Goal: Task Accomplishment & Management: Use online tool/utility

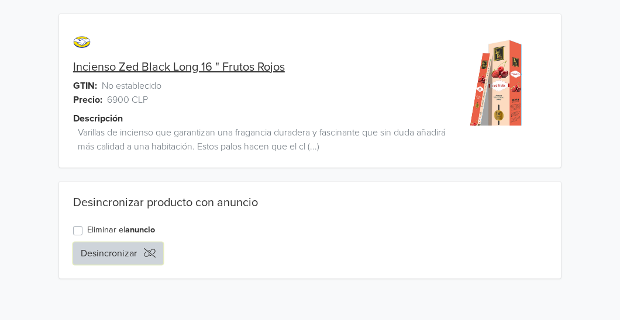
click at [101, 250] on button "Desincronizar" at bounding box center [118, 254] width 90 height 22
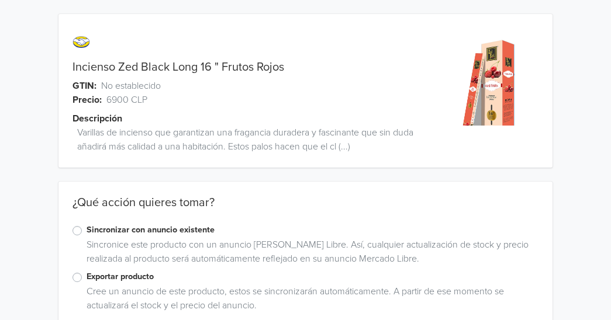
scroll to position [25, 0]
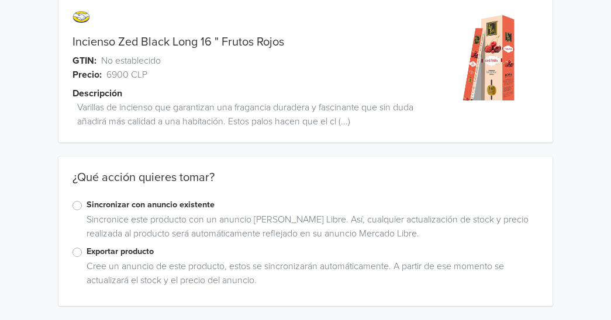
click at [87, 205] on label "Sincronizar con anuncio existente" at bounding box center [313, 205] width 453 height 13
click at [0, 0] on input "Sincronizar con anuncio existente" at bounding box center [0, 0] width 0 height 0
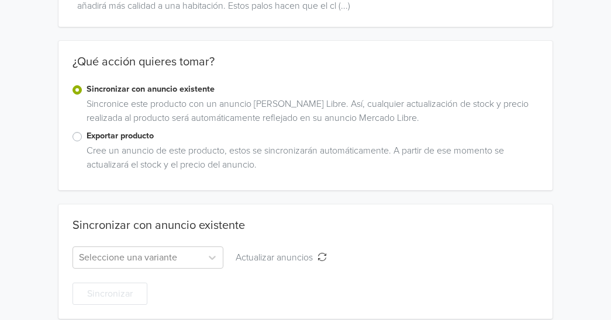
scroll to position [154, 0]
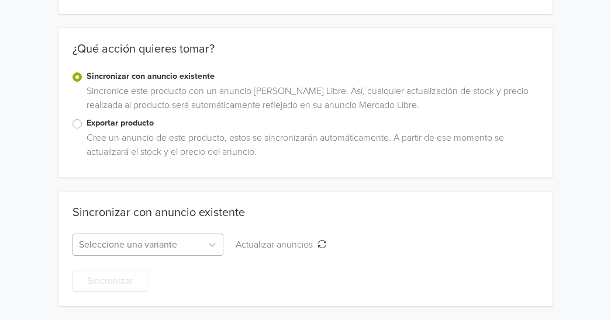
click at [137, 249] on div "Seleccione una variante" at bounding box center [148, 245] width 151 height 22
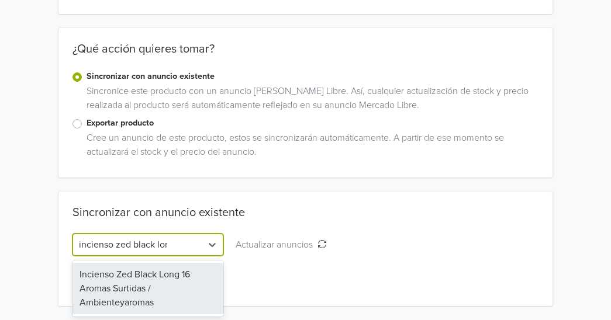
type input "incienso zed black long"
click at [170, 292] on div "Incienso Zed Black Long 16 Aromas Surtidas / Ambienteyaromas" at bounding box center [148, 288] width 151 height 51
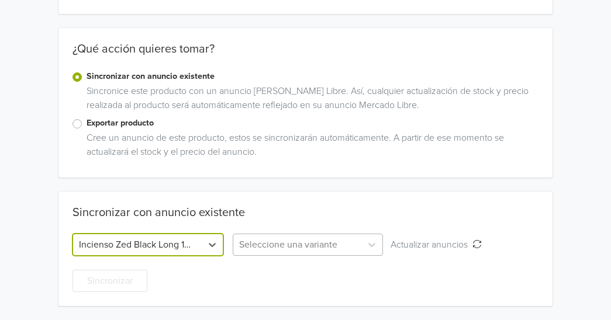
click at [351, 243] on div at bounding box center [297, 245] width 117 height 16
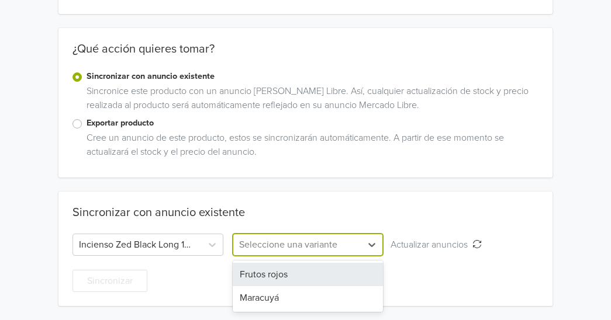
click at [315, 280] on div "Frutos rojos" at bounding box center [308, 274] width 151 height 23
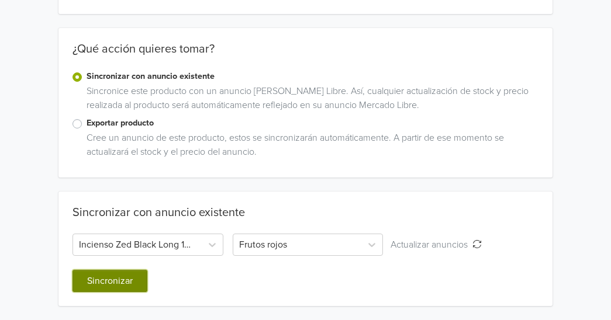
click at [139, 279] on button "Sincronizar" at bounding box center [110, 281] width 75 height 22
click at [116, 283] on button "Sincronizar" at bounding box center [110, 281] width 75 height 22
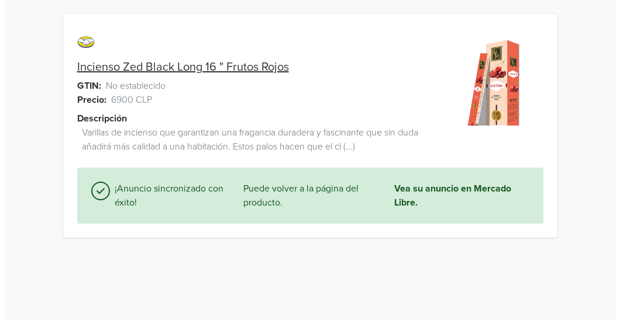
scroll to position [0, 0]
